Goal: Task Accomplishment & Management: Use online tool/utility

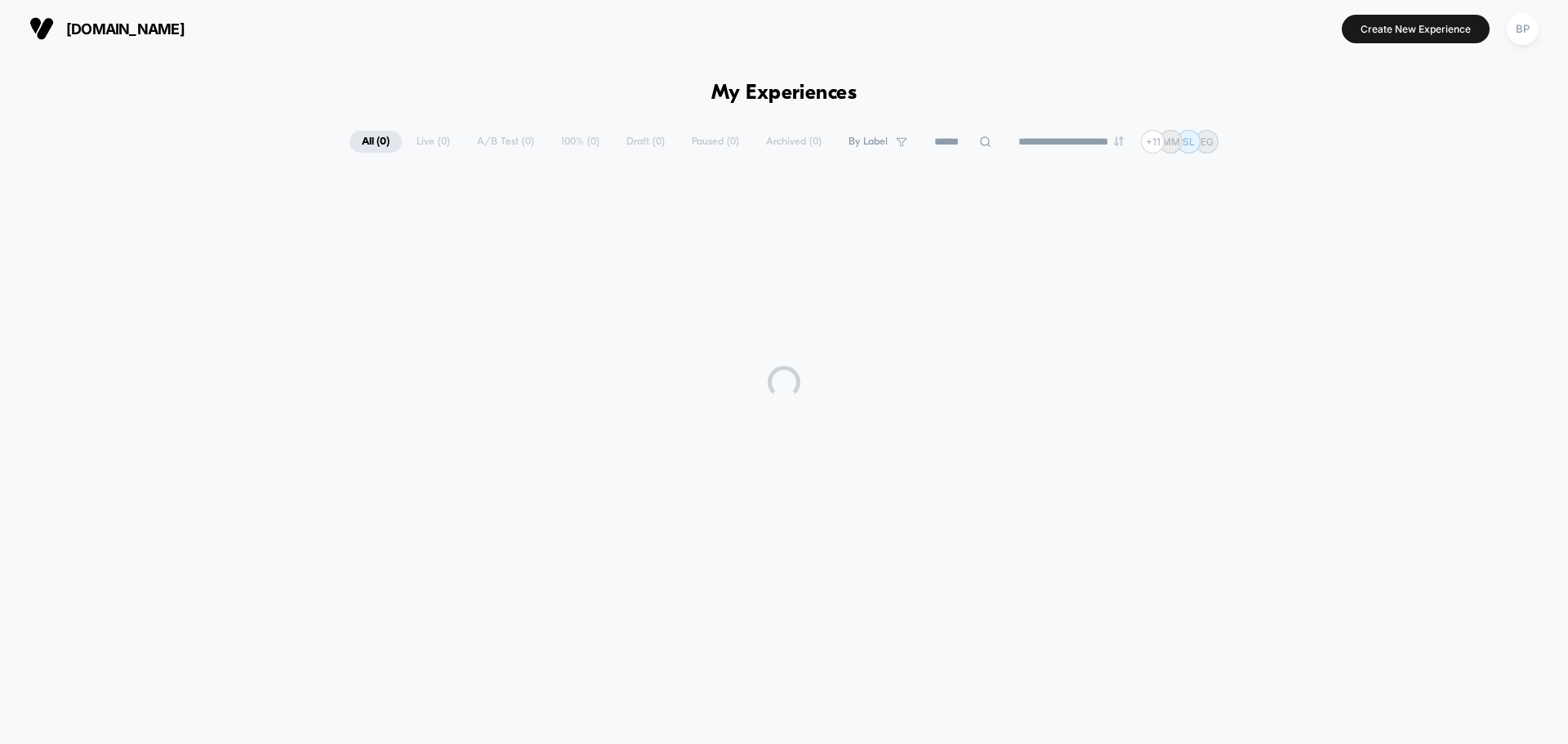
click at [174, 21] on span "[DOMAIN_NAME]" at bounding box center [125, 29] width 118 height 17
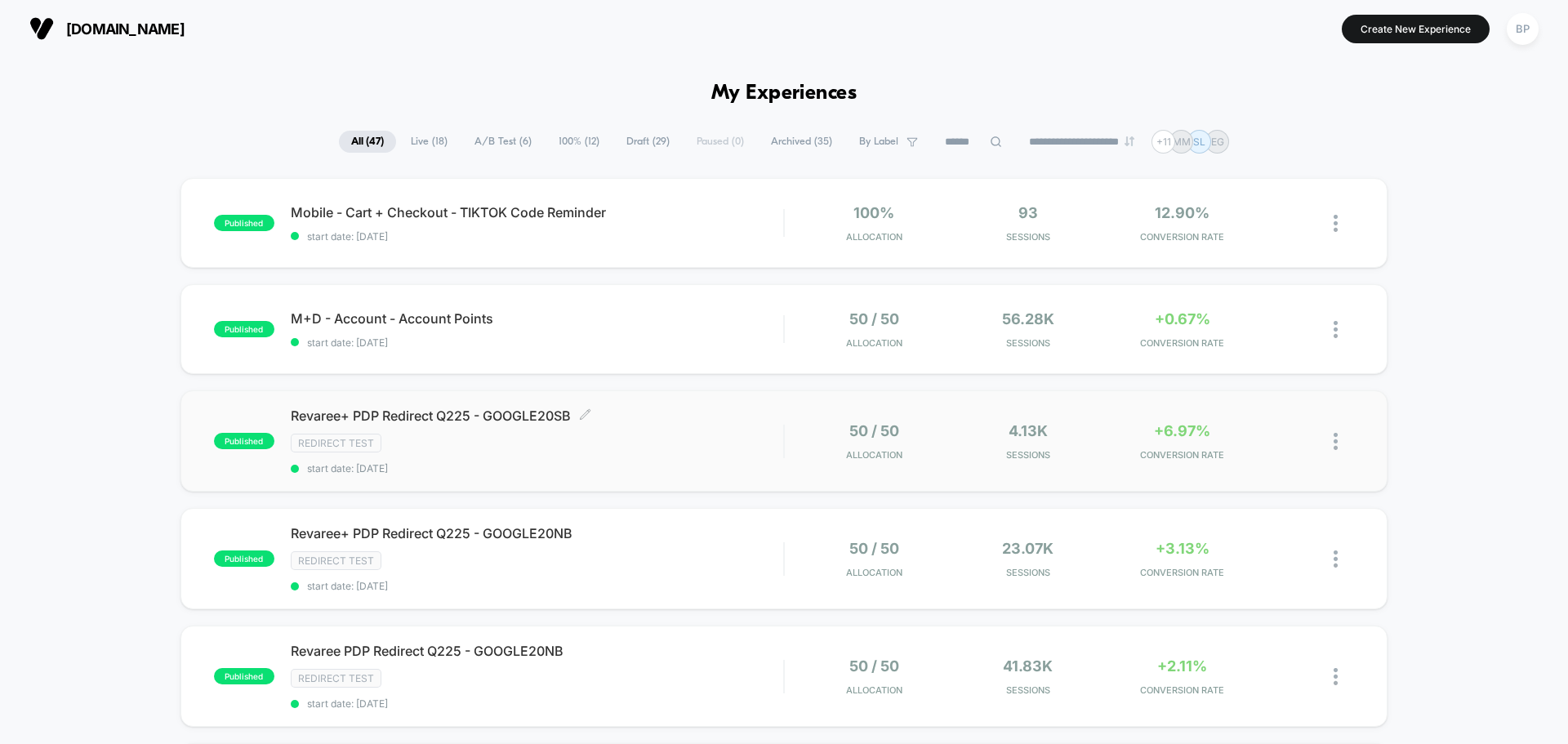
click at [524, 427] on div "Revaree+ PDP Redirect Q225 - GOOGLE20SB Click to edit experience details Click …" at bounding box center [537, 441] width 492 height 67
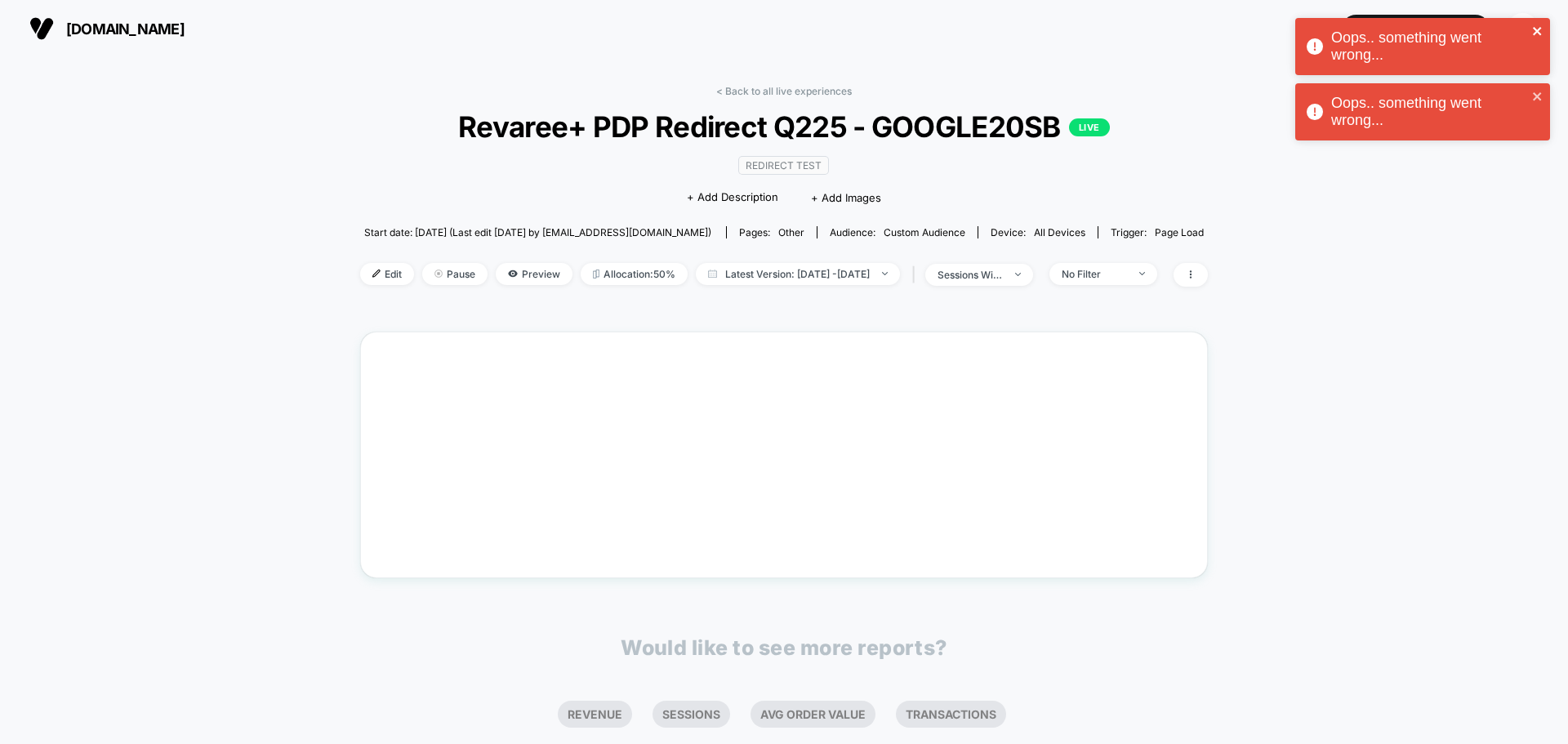
click at [1542, 28] on icon "close" at bounding box center [1537, 31] width 11 height 13
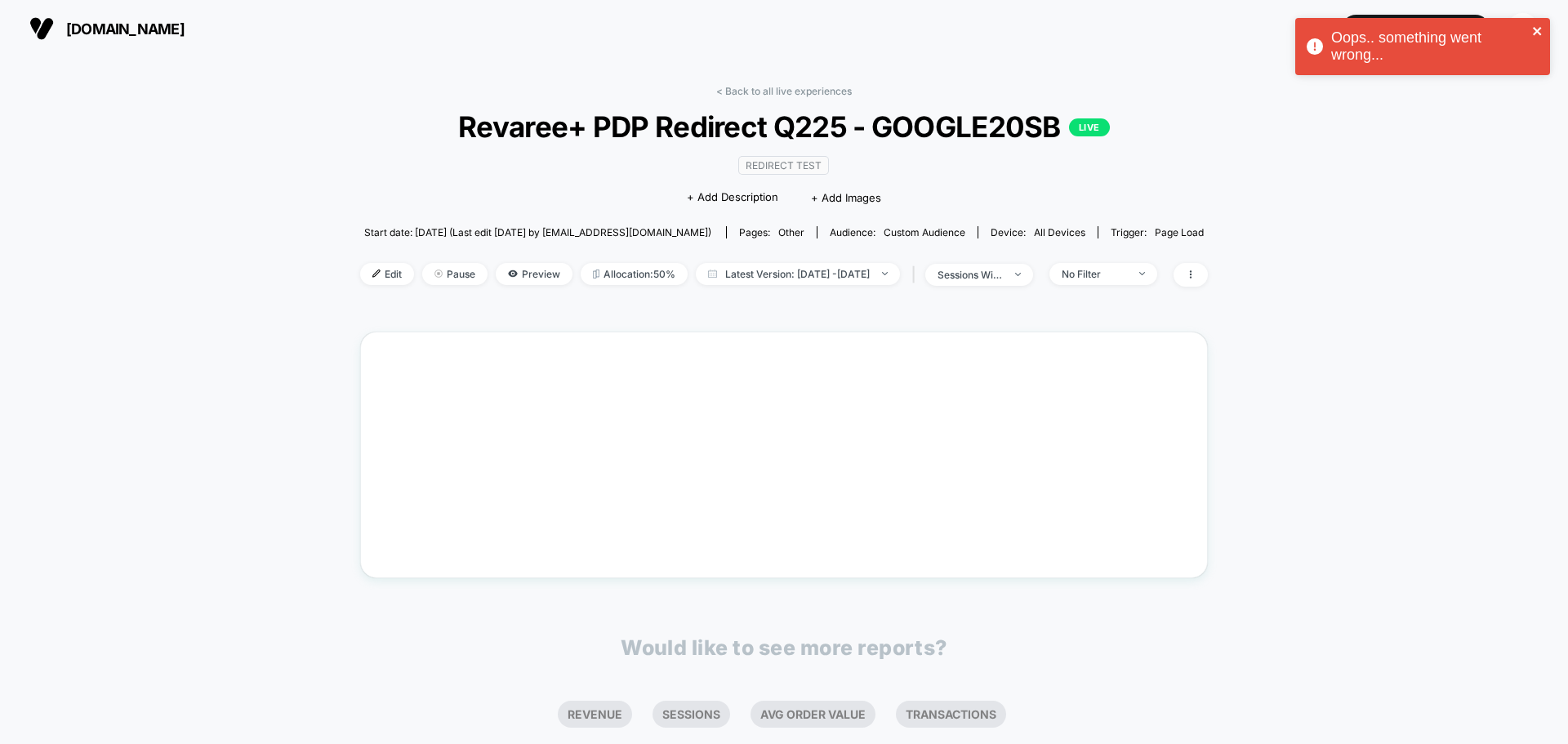
click at [1535, 94] on div "Oops.. something went wrong... Oops.. something went wrong... [DOMAIN_NAME] Cre…" at bounding box center [784, 372] width 1568 height 744
click at [1545, 22] on div "Oops.. something went wrong..." at bounding box center [1422, 47] width 255 height 57
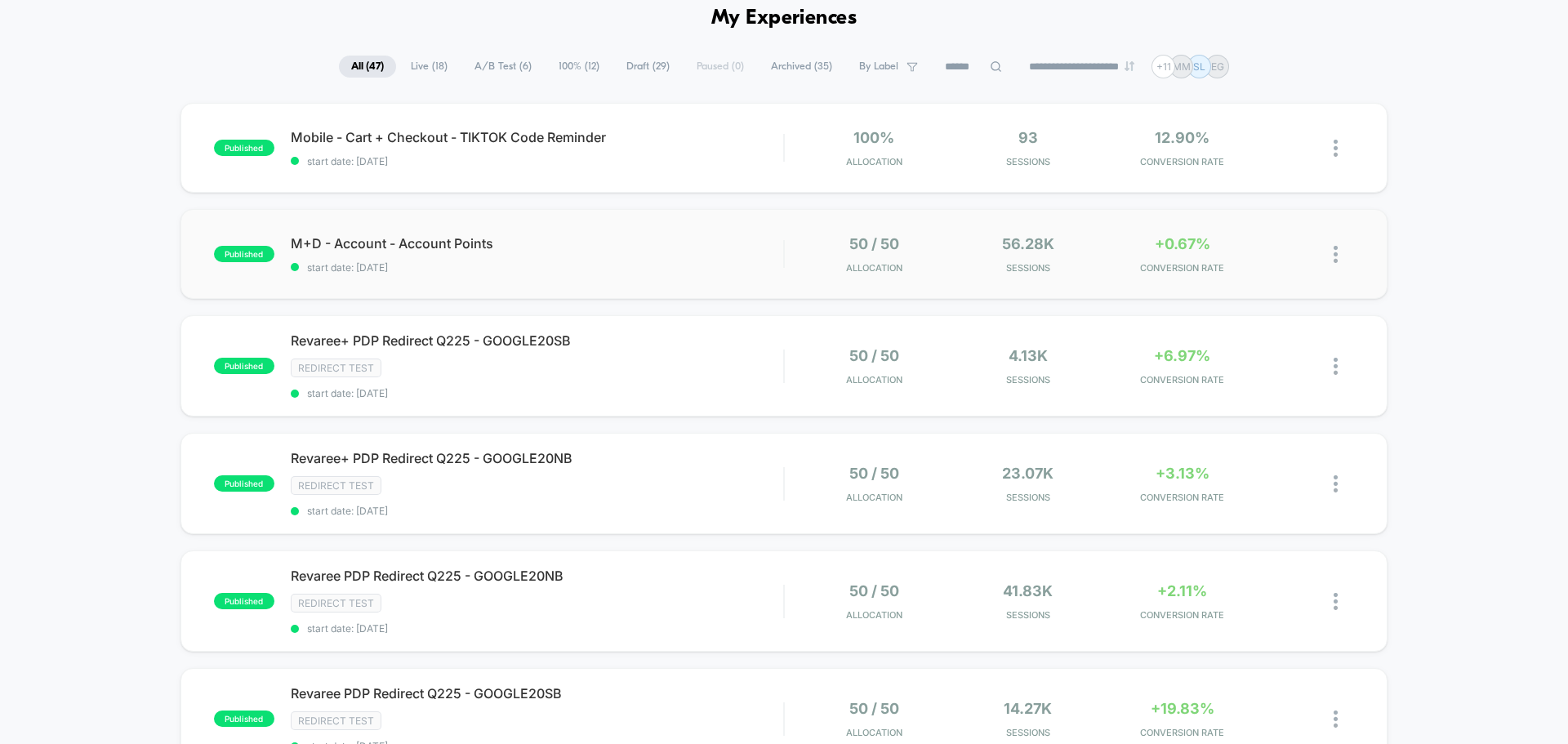
scroll to position [163, 0]
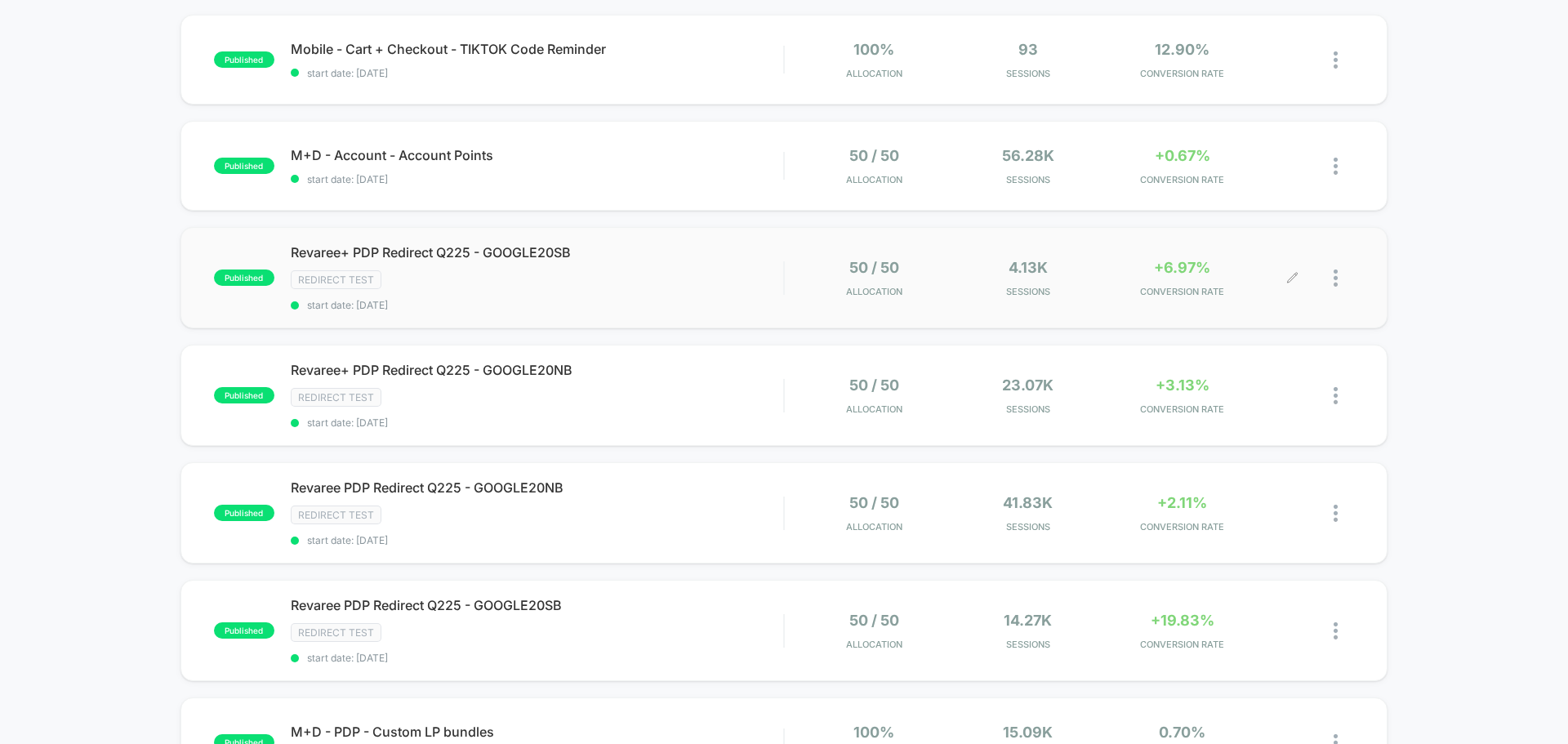
click at [1329, 280] on div at bounding box center [1323, 278] width 61 height 38
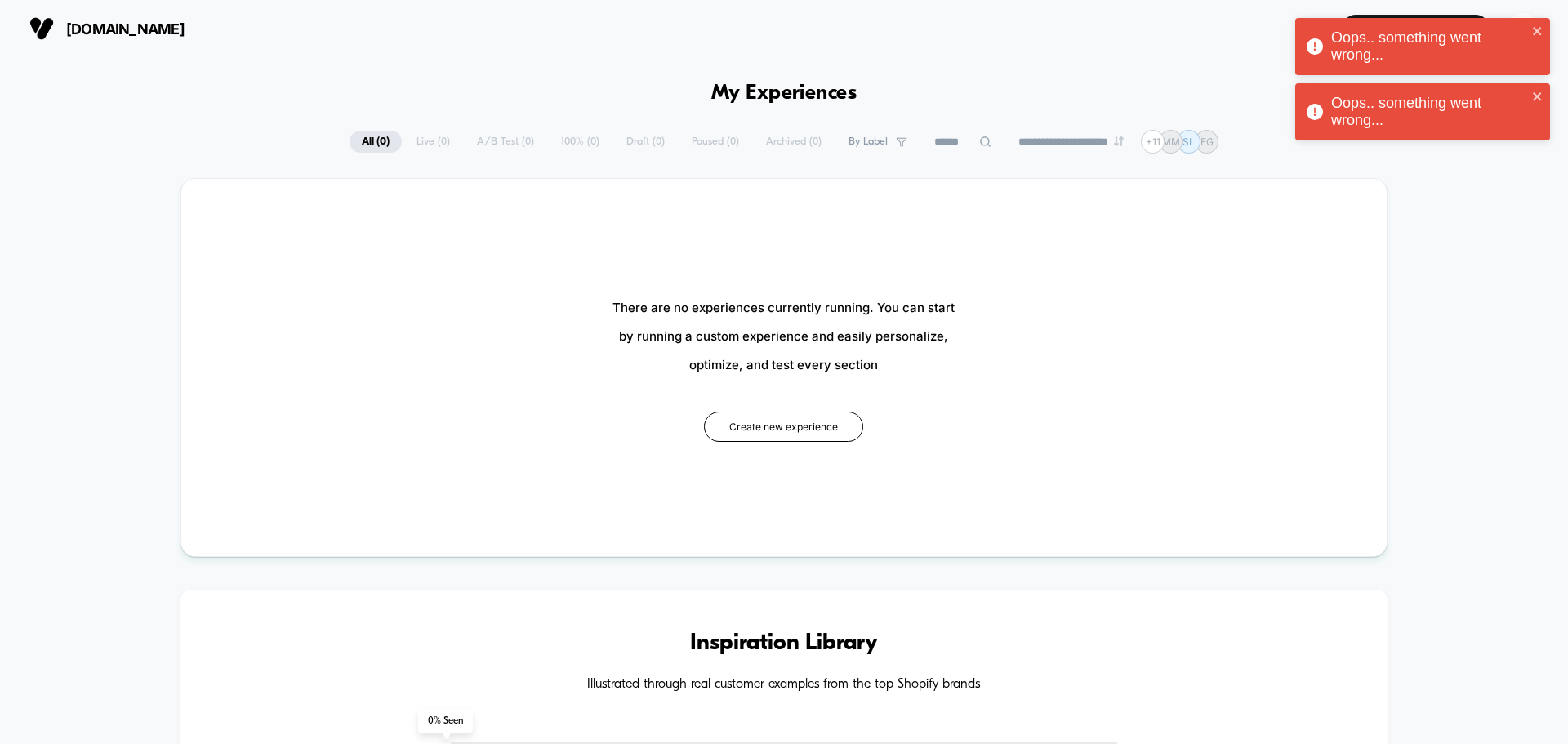
click at [485, 139] on div "**********" at bounding box center [783, 141] width 869 height 24
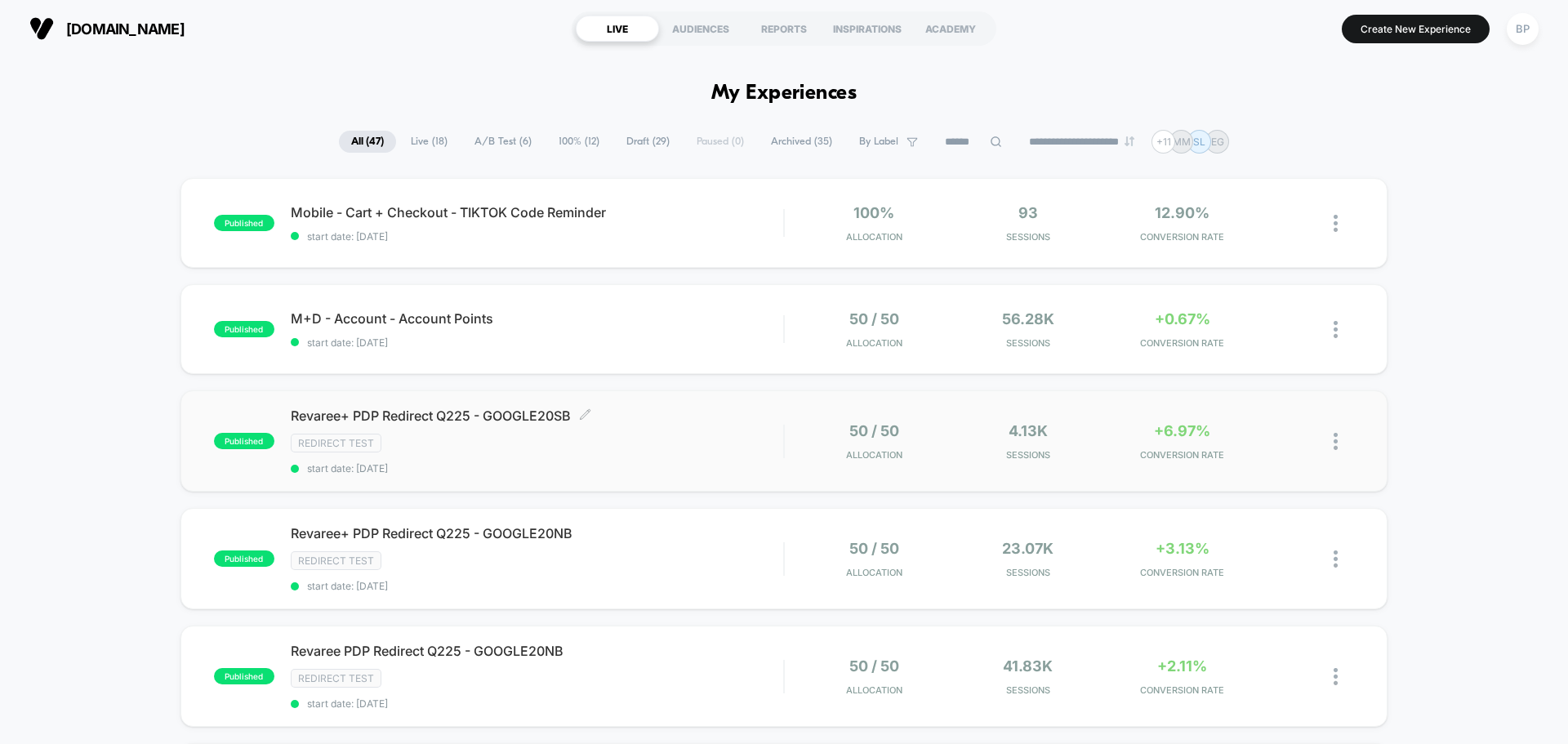
click at [537, 418] on span "Revaree+ PDP Redirect Q225 - GOOGLE20SB Click to edit experience details" at bounding box center [537, 415] width 492 height 16
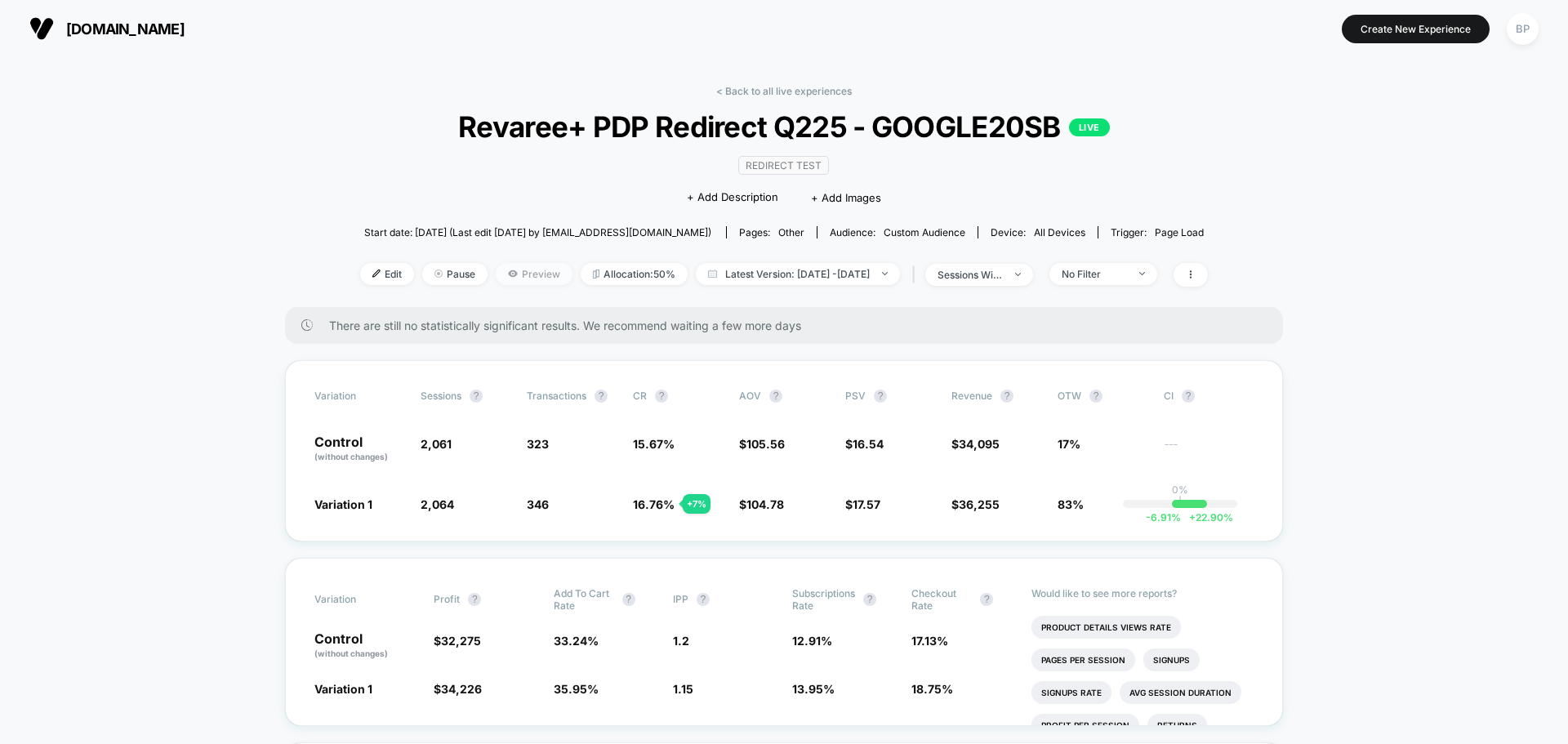
click at [508, 279] on span "Preview" at bounding box center [534, 274] width 76 height 22
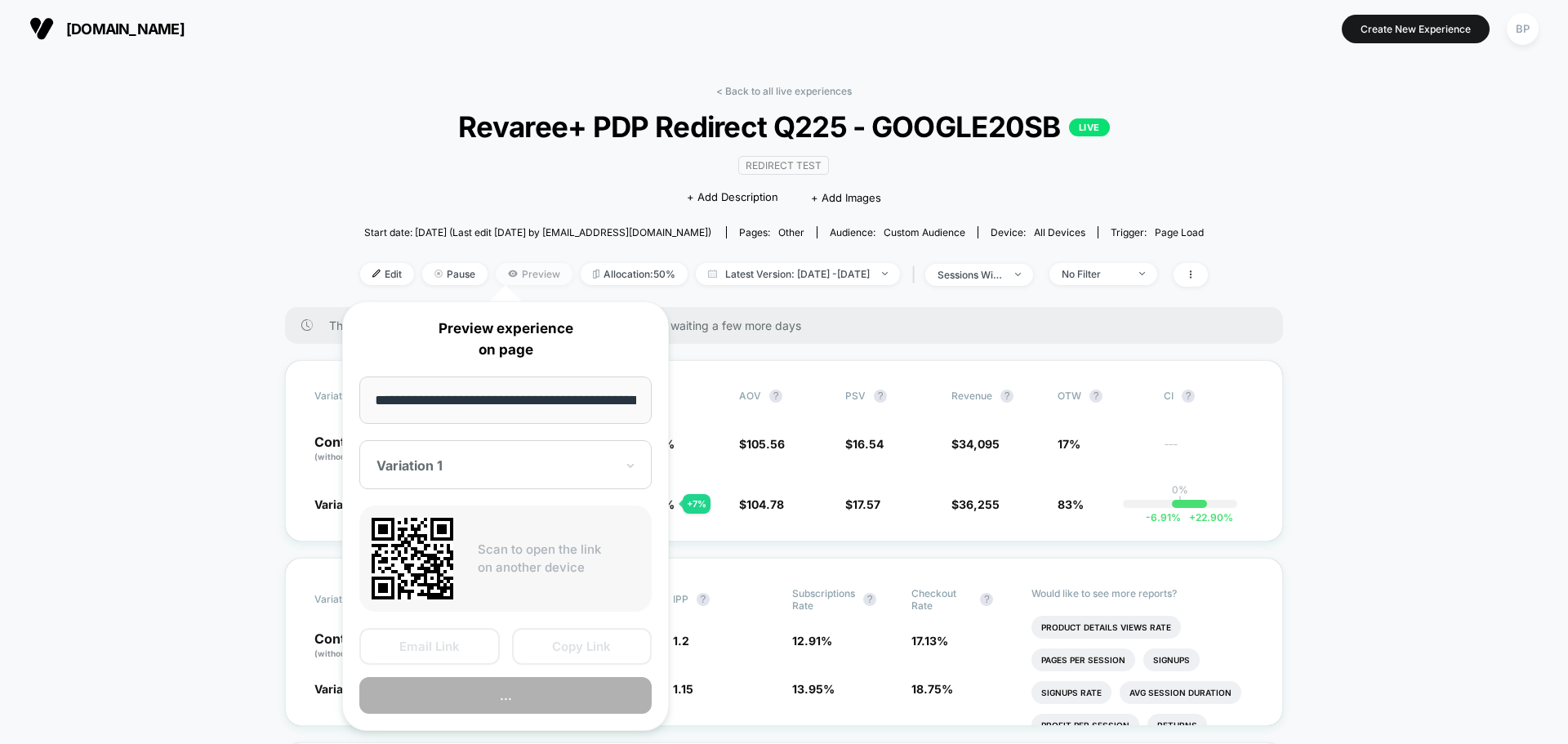
scroll to position [0, 49]
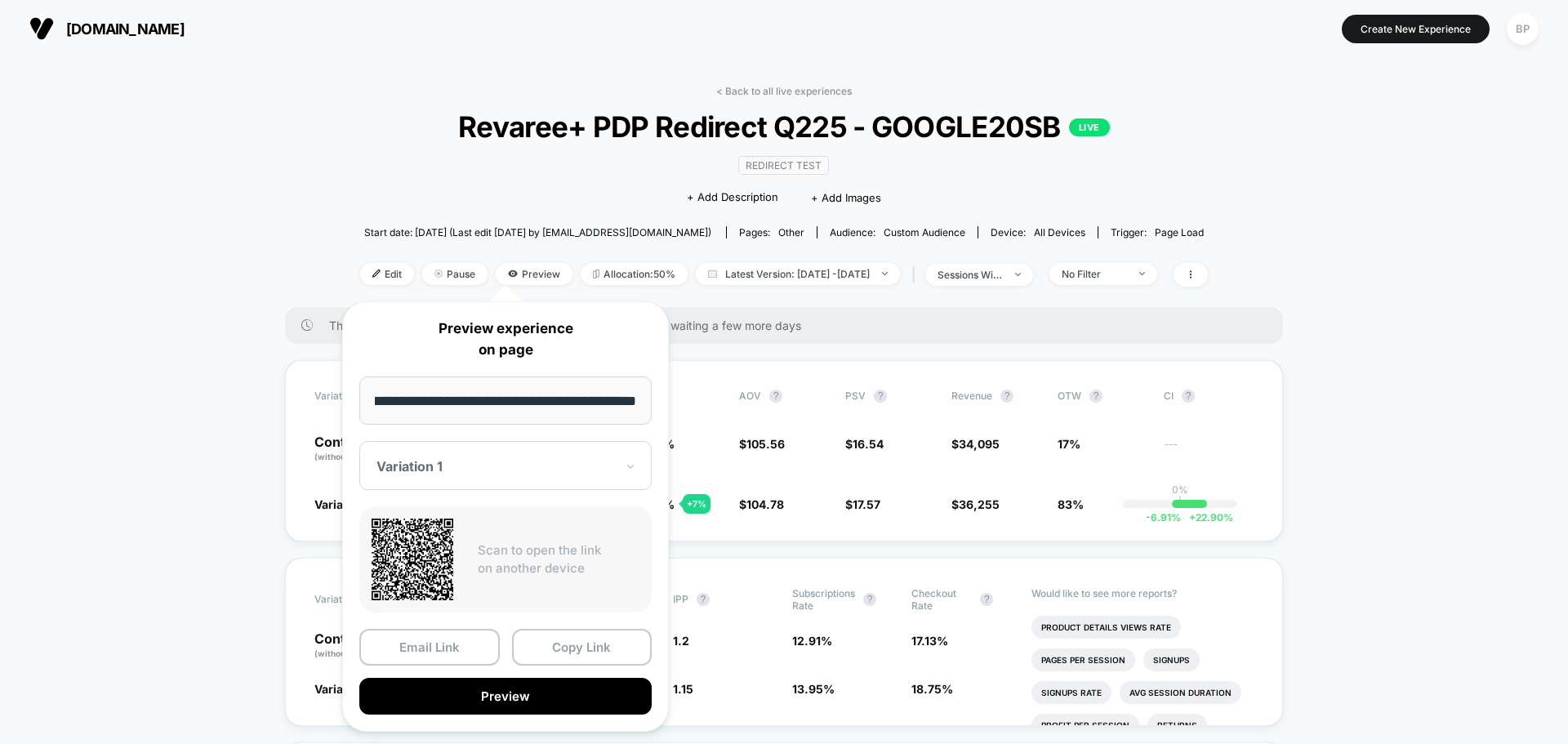
drag, startPoint x: 506, startPoint y: 401, endPoint x: 905, endPoint y: 415, distance: 399.2
click at [905, 415] on body "[DOMAIN_NAME] Create New Experience BP [DOMAIN_NAME] < Back to all live experie…" at bounding box center [784, 372] width 1568 height 744
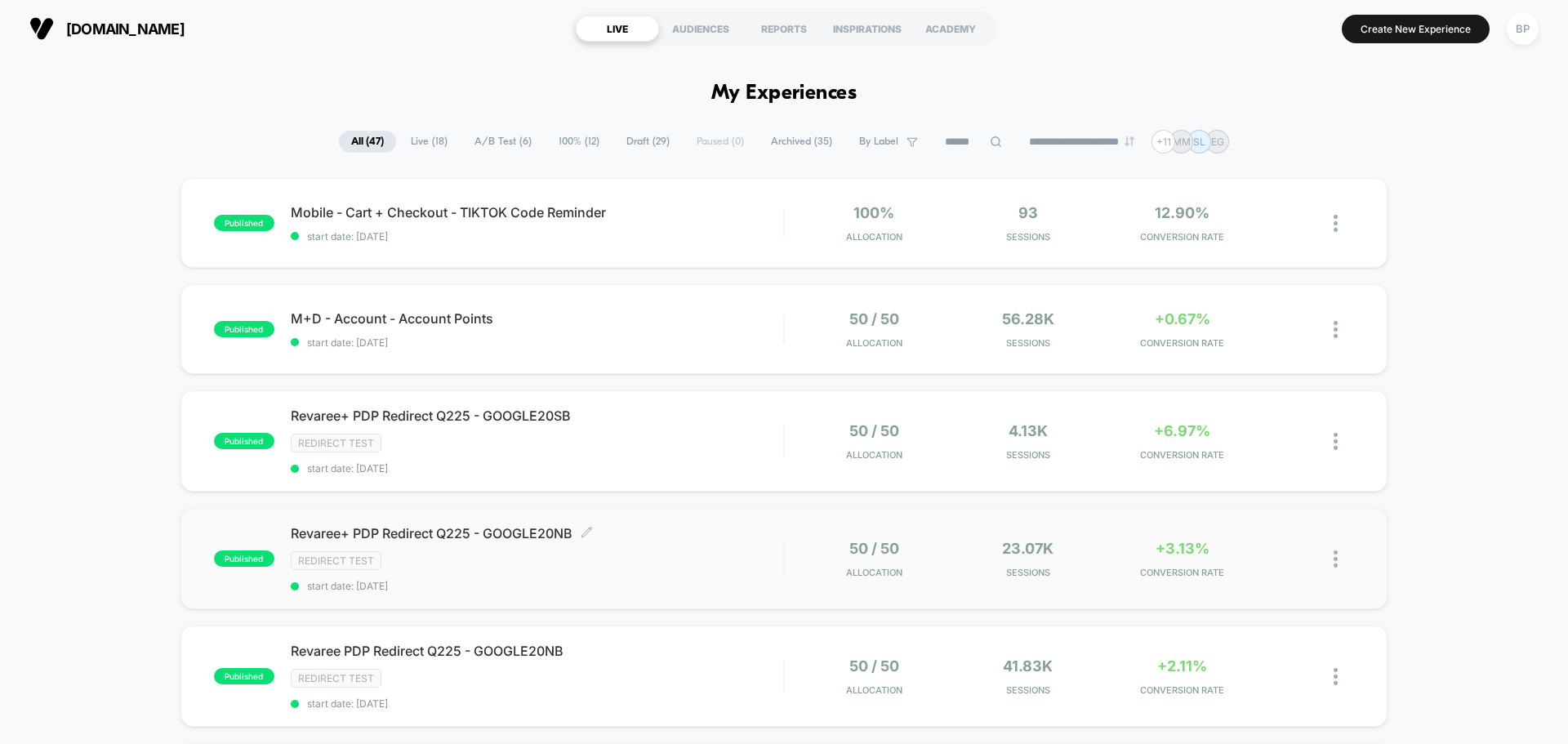
click at [497, 548] on div "Revaree+ PDP Redirect Q225 - GOOGLE20NB Click to edit experience details Click …" at bounding box center [537, 559] width 492 height 67
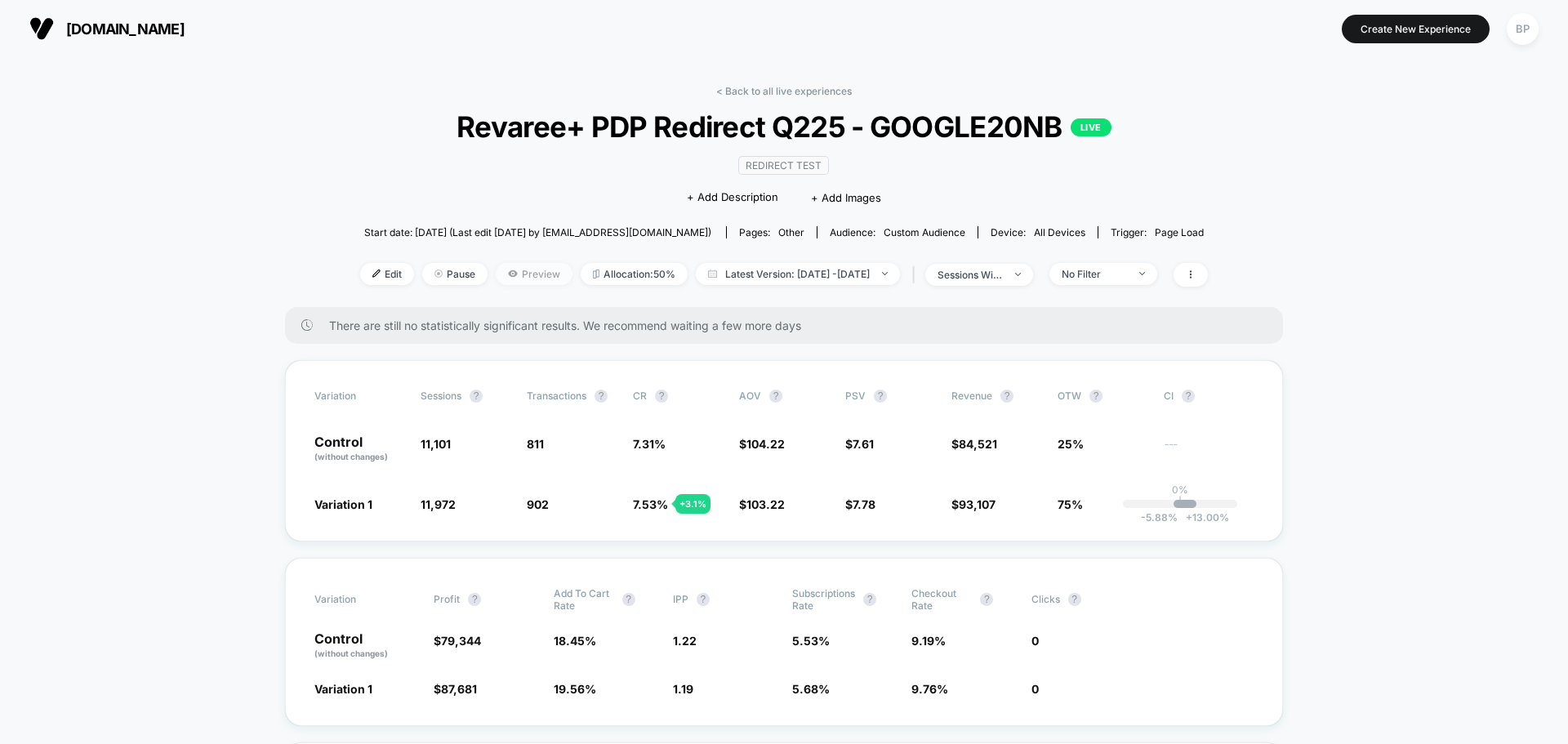
click at [516, 276] on span "Preview" at bounding box center [534, 274] width 76 height 22
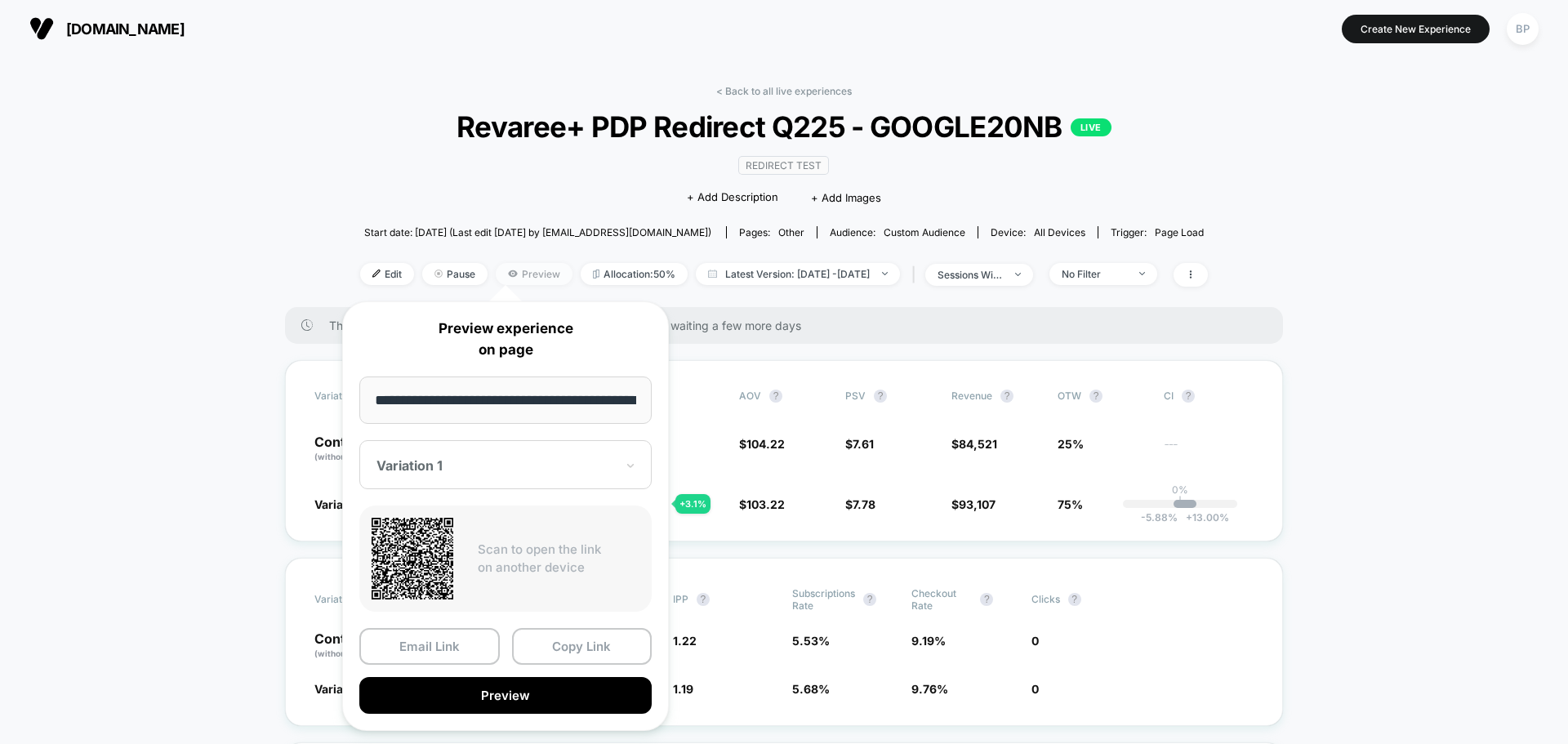
scroll to position [0, 49]
drag, startPoint x: 475, startPoint y: 401, endPoint x: 593, endPoint y: 378, distance: 120.2
click at [799, 396] on body "[DOMAIN_NAME] Create New Experience BP [DOMAIN_NAME] < Back to all live experie…" at bounding box center [784, 372] width 1568 height 744
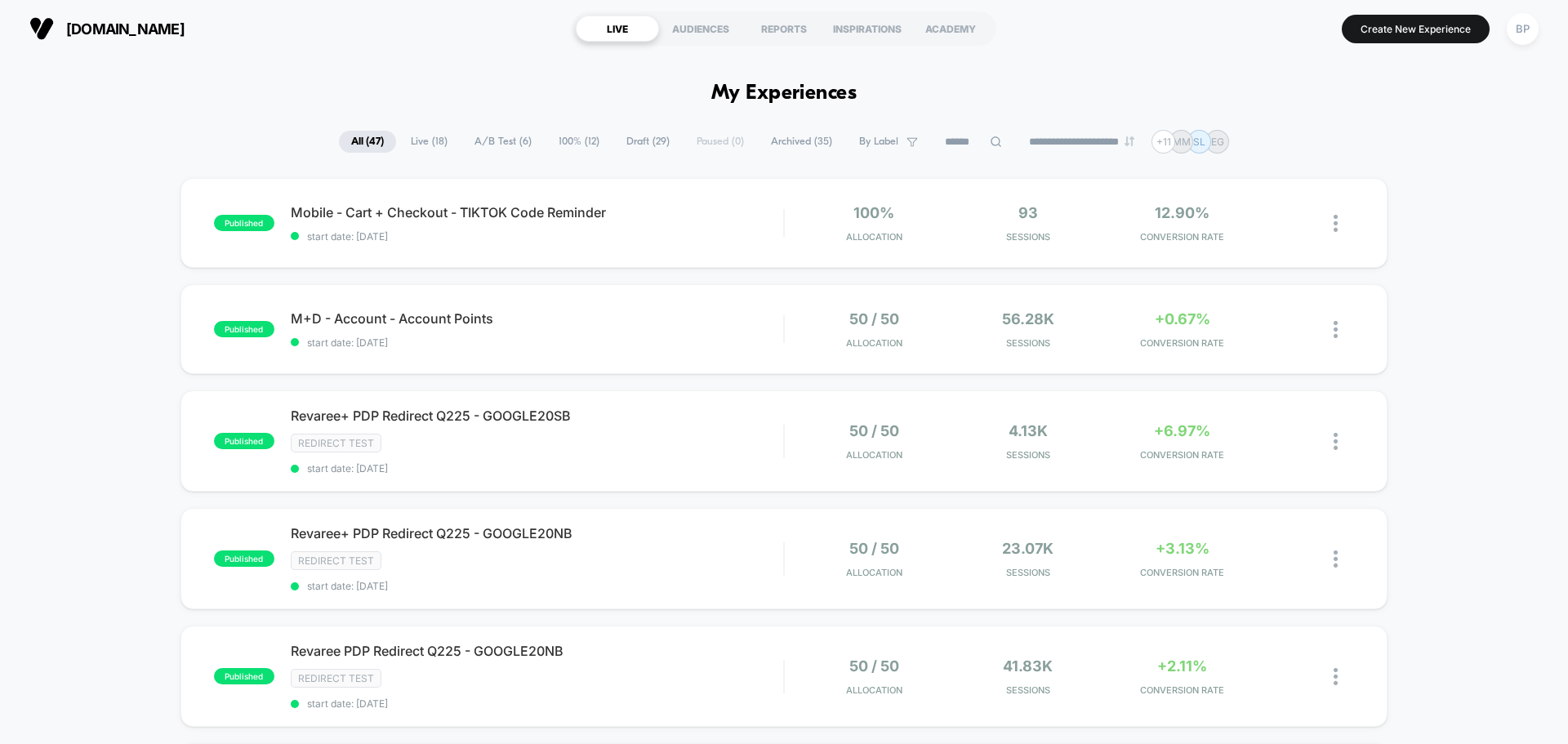
click at [478, 147] on span "A/B Test ( 6 )" at bounding box center [504, 141] width 82 height 22
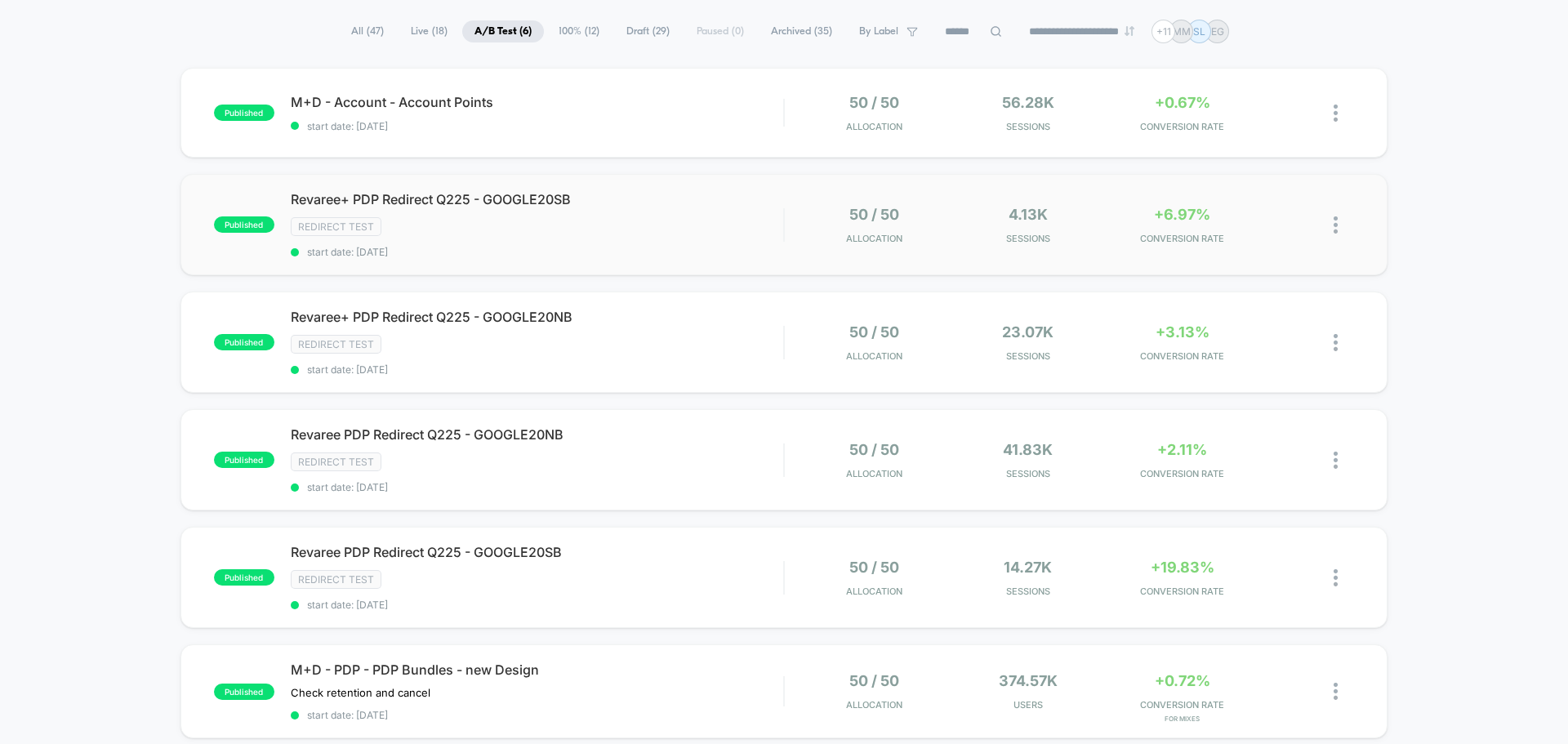
scroll to position [82, 0]
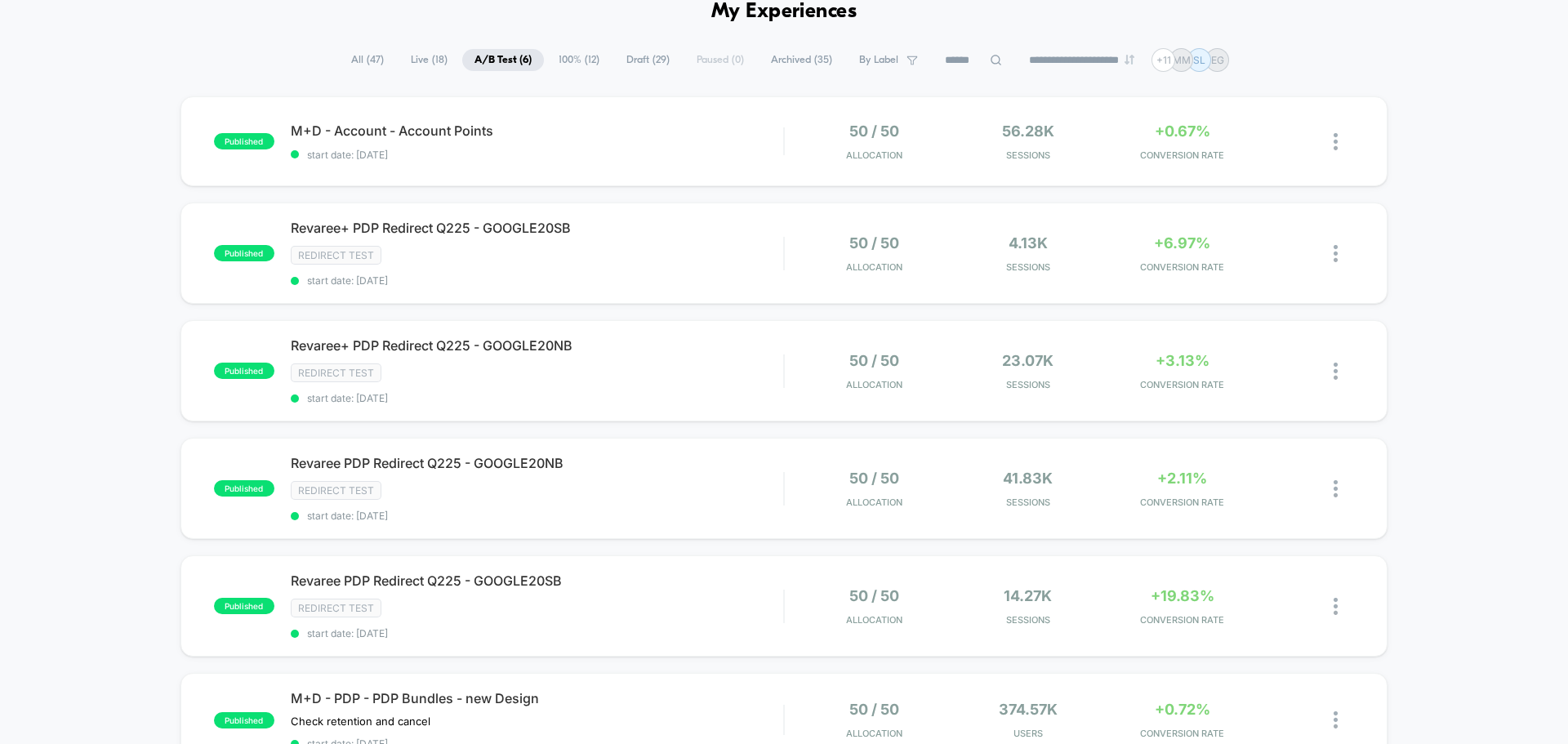
click at [110, 282] on div "published M+D - Account - Account Points start date: [DATE] 50 / 50 Allocation …" at bounding box center [784, 472] width 1568 height 753
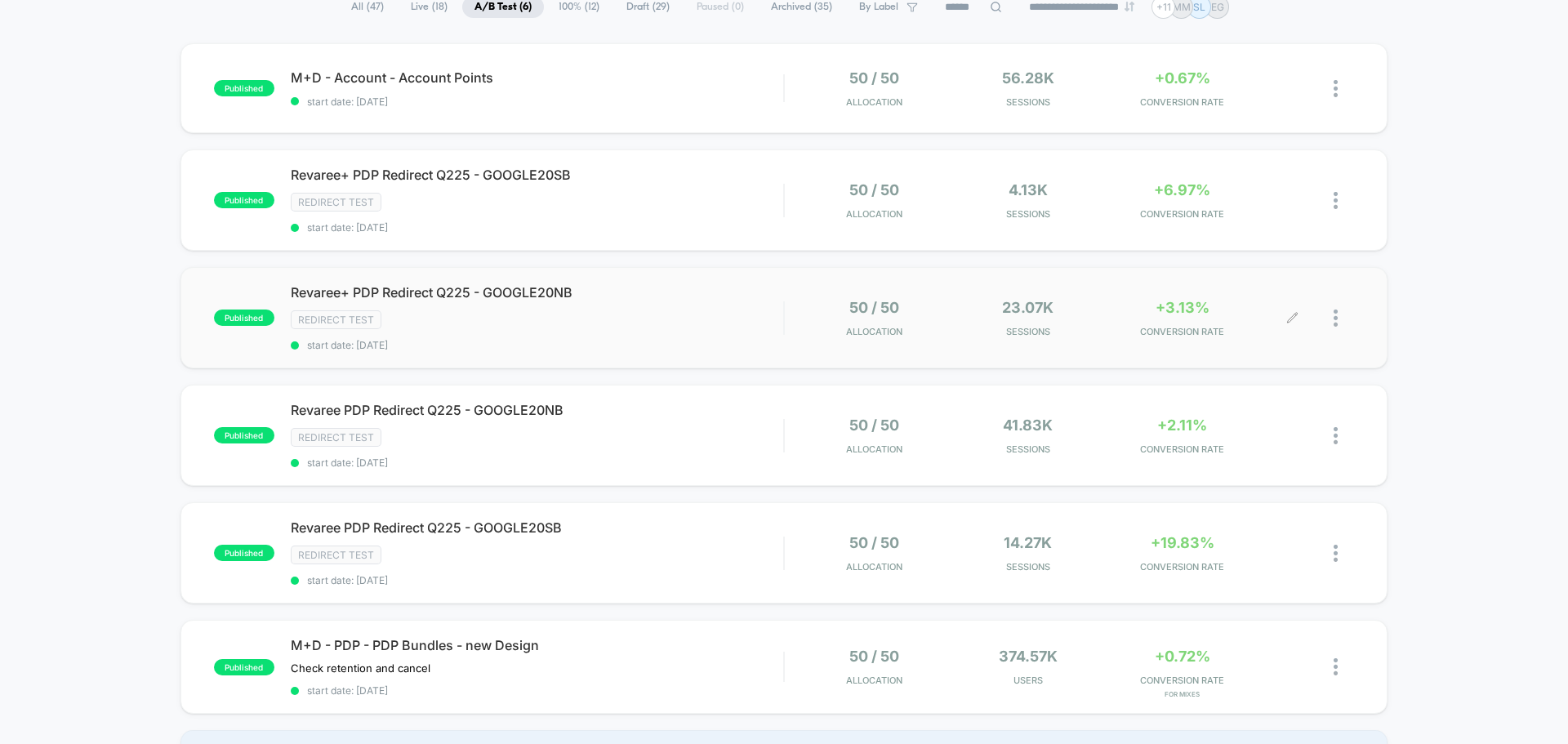
scroll to position [163, 0]
